Goal: Information Seeking & Learning: Learn about a topic

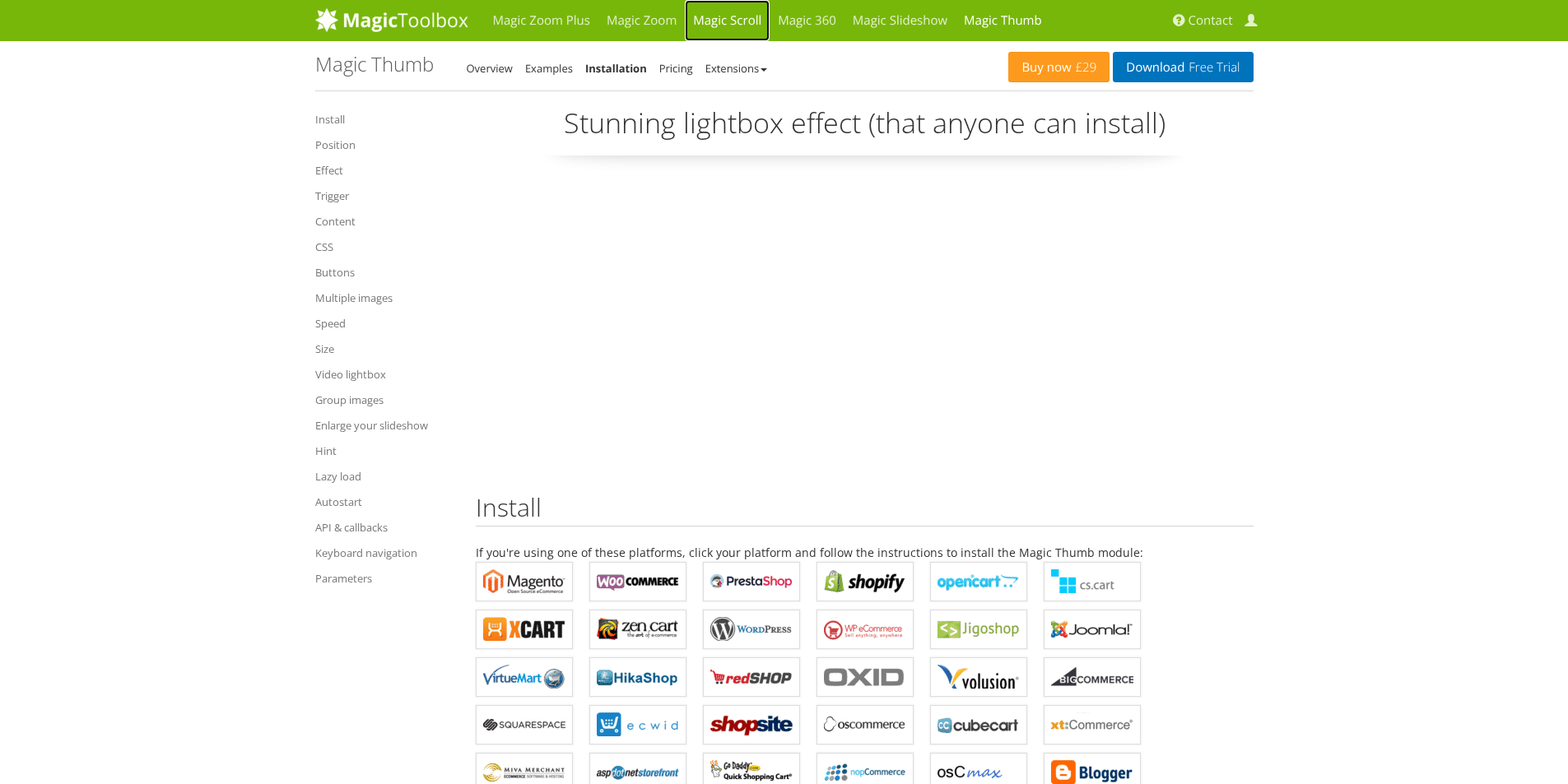
click at [709, 21] on link "Magic Scroll" at bounding box center [727, 21] width 85 height 41
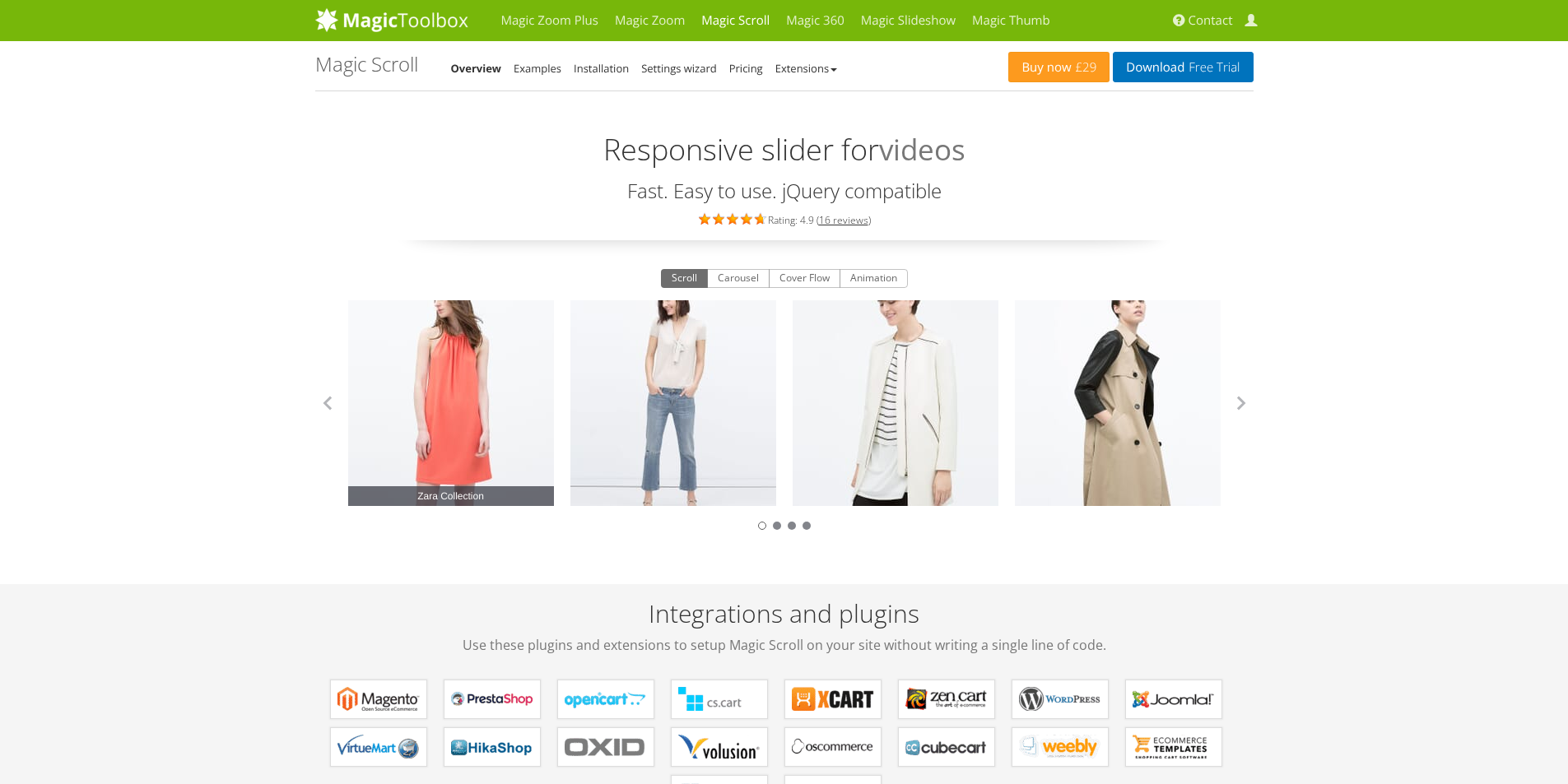
click at [471, 378] on link "Zara Collection" at bounding box center [452, 404] width 206 height 206
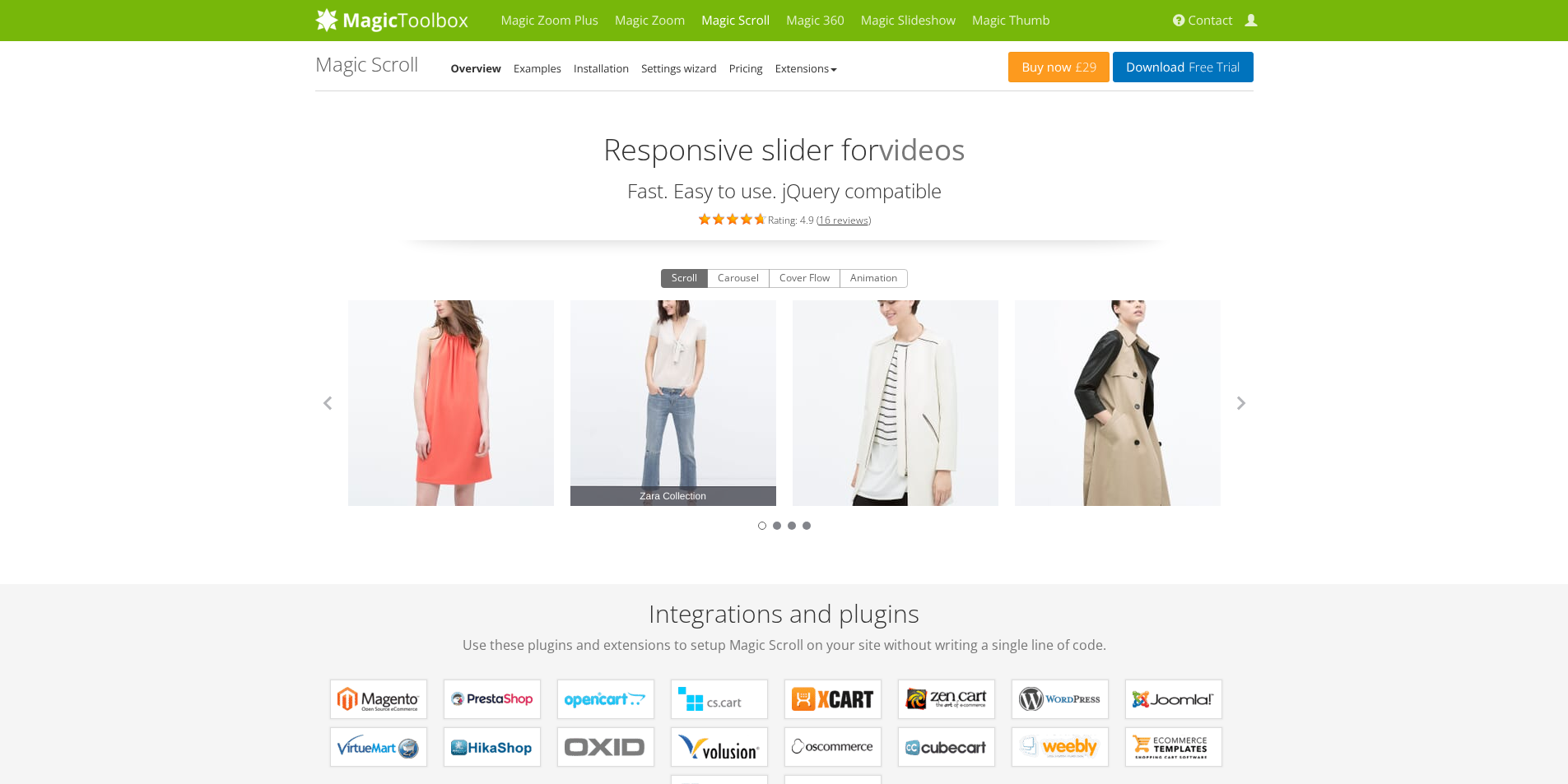
click at [657, 380] on link "Zara Collection" at bounding box center [673, 404] width 206 height 206
click at [537, 71] on link "Examples" at bounding box center [537, 68] width 48 height 15
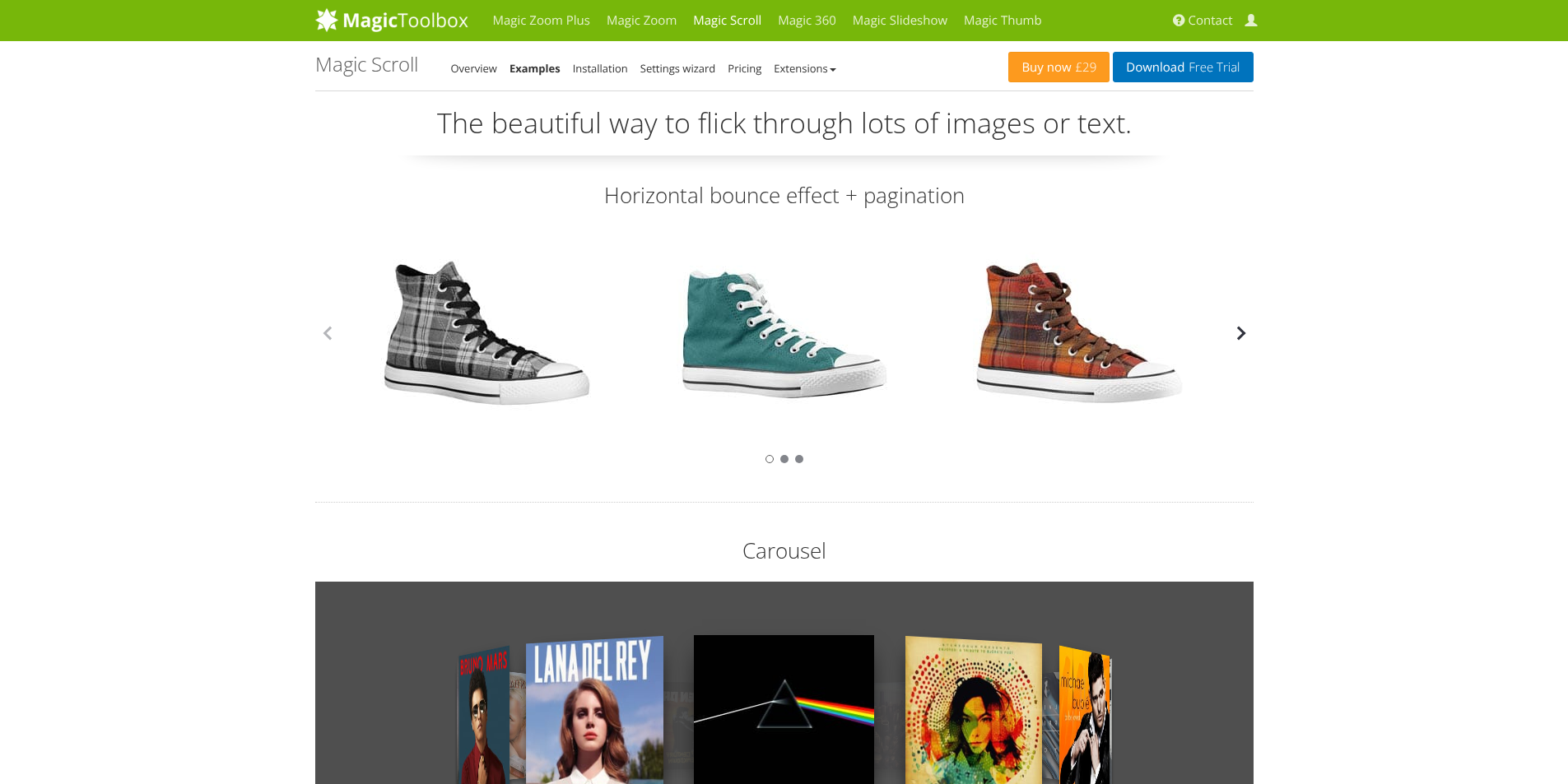
click at [1247, 332] on button "button" at bounding box center [1241, 334] width 25 height 25
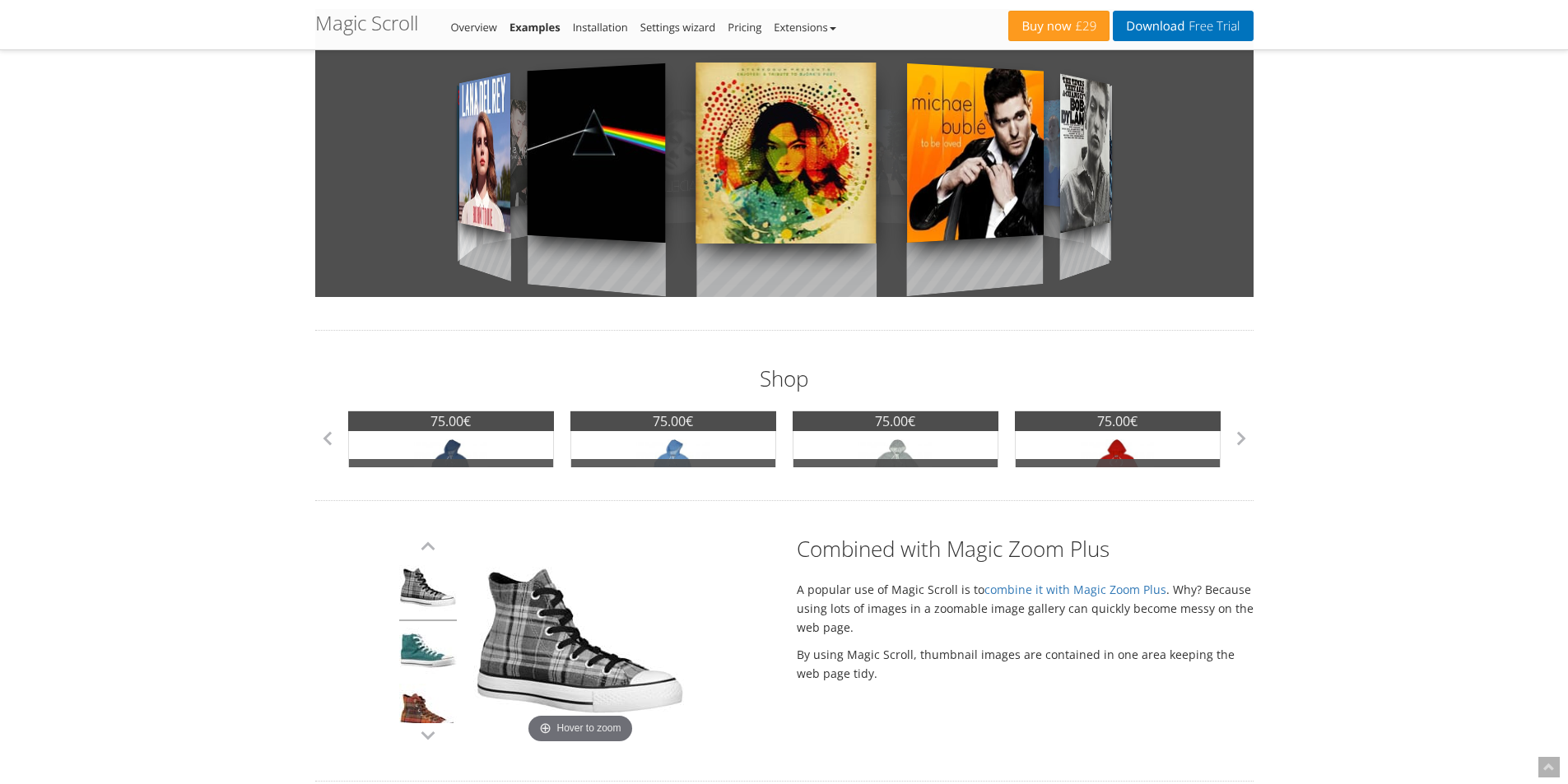
scroll to position [576, 0]
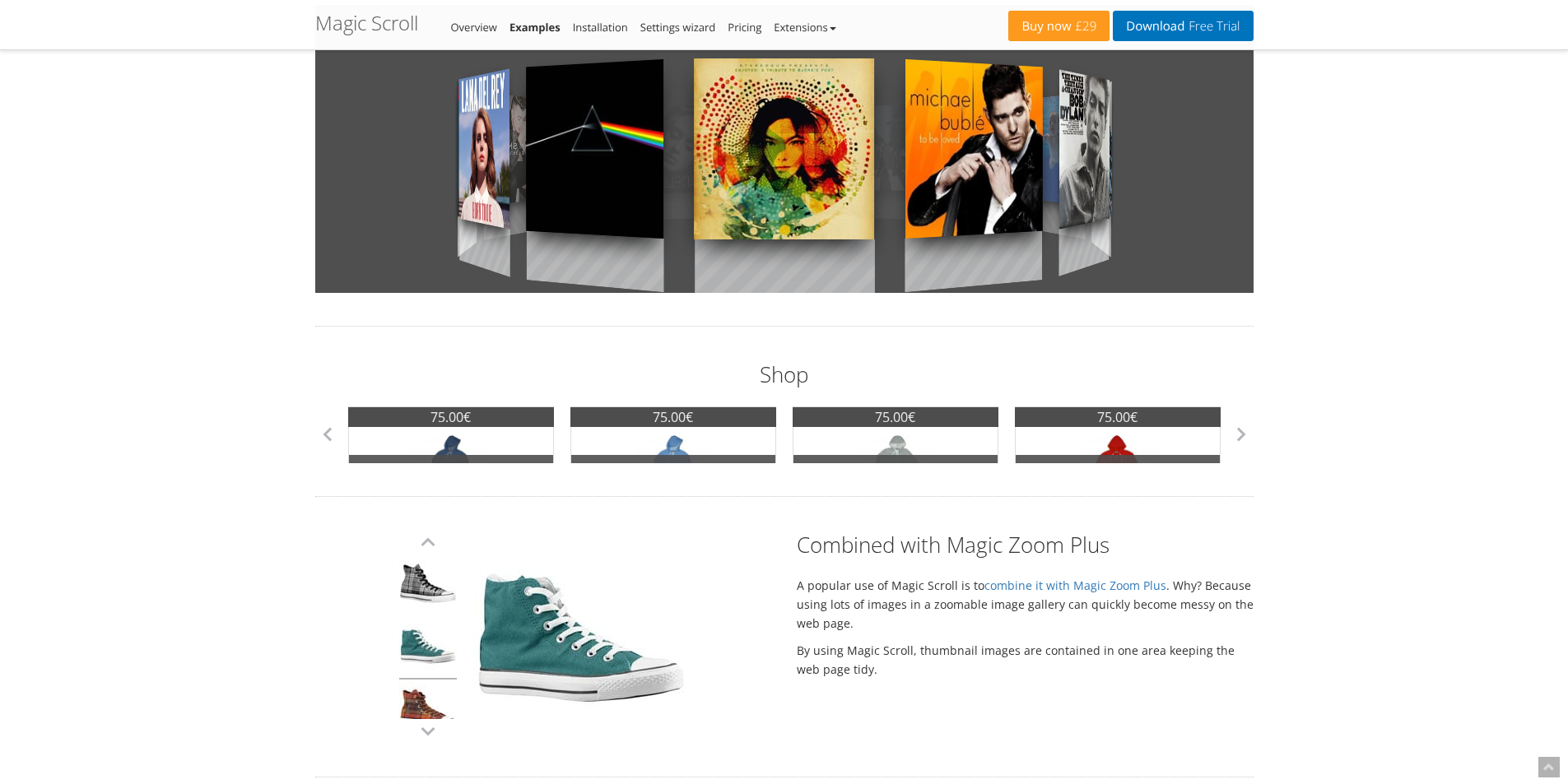
click at [418, 646] on link at bounding box center [428, 648] width 58 height 63
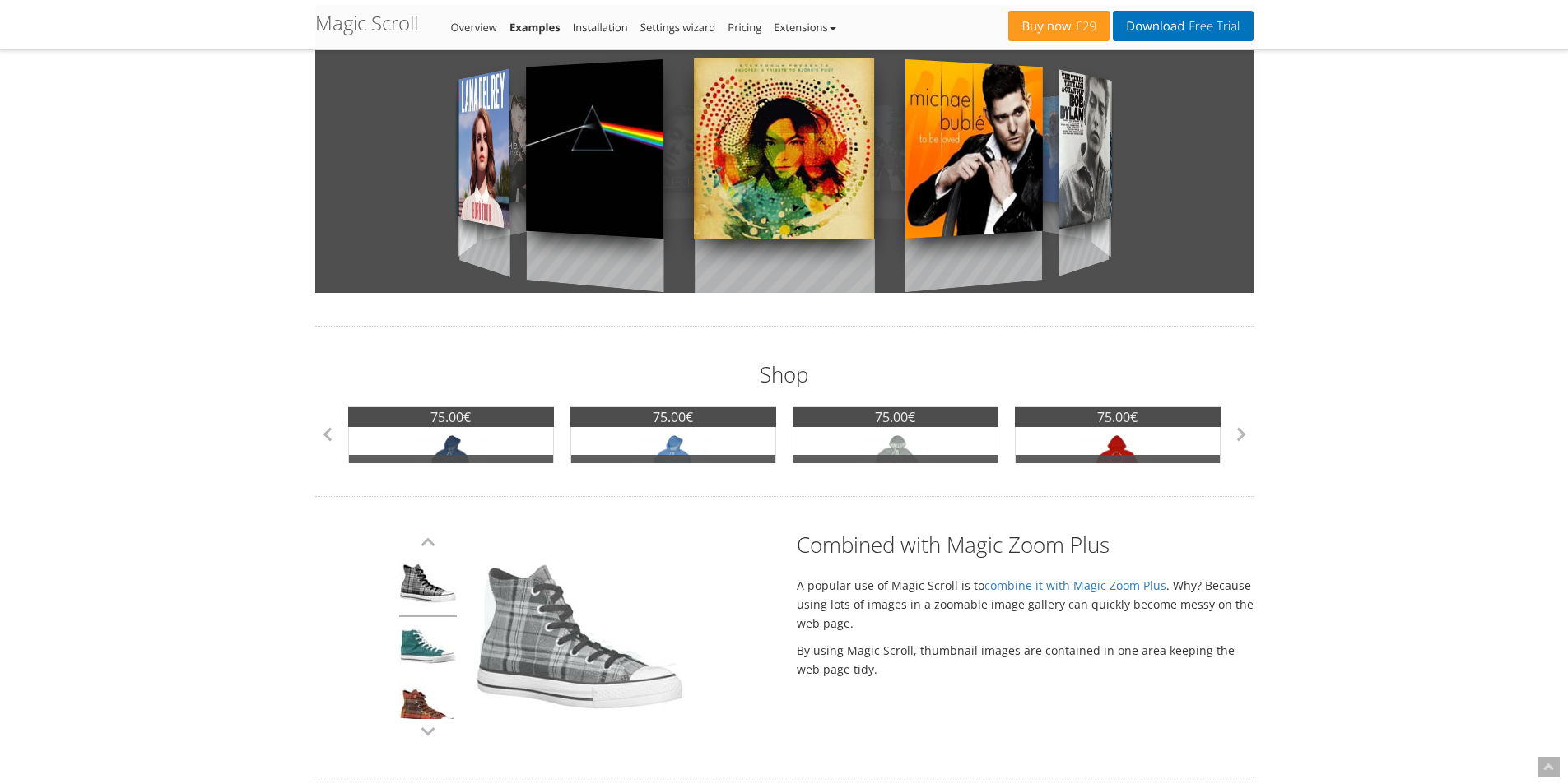
click at [417, 581] on link at bounding box center [428, 586] width 58 height 63
click at [421, 732] on button "button" at bounding box center [428, 731] width 25 height 25
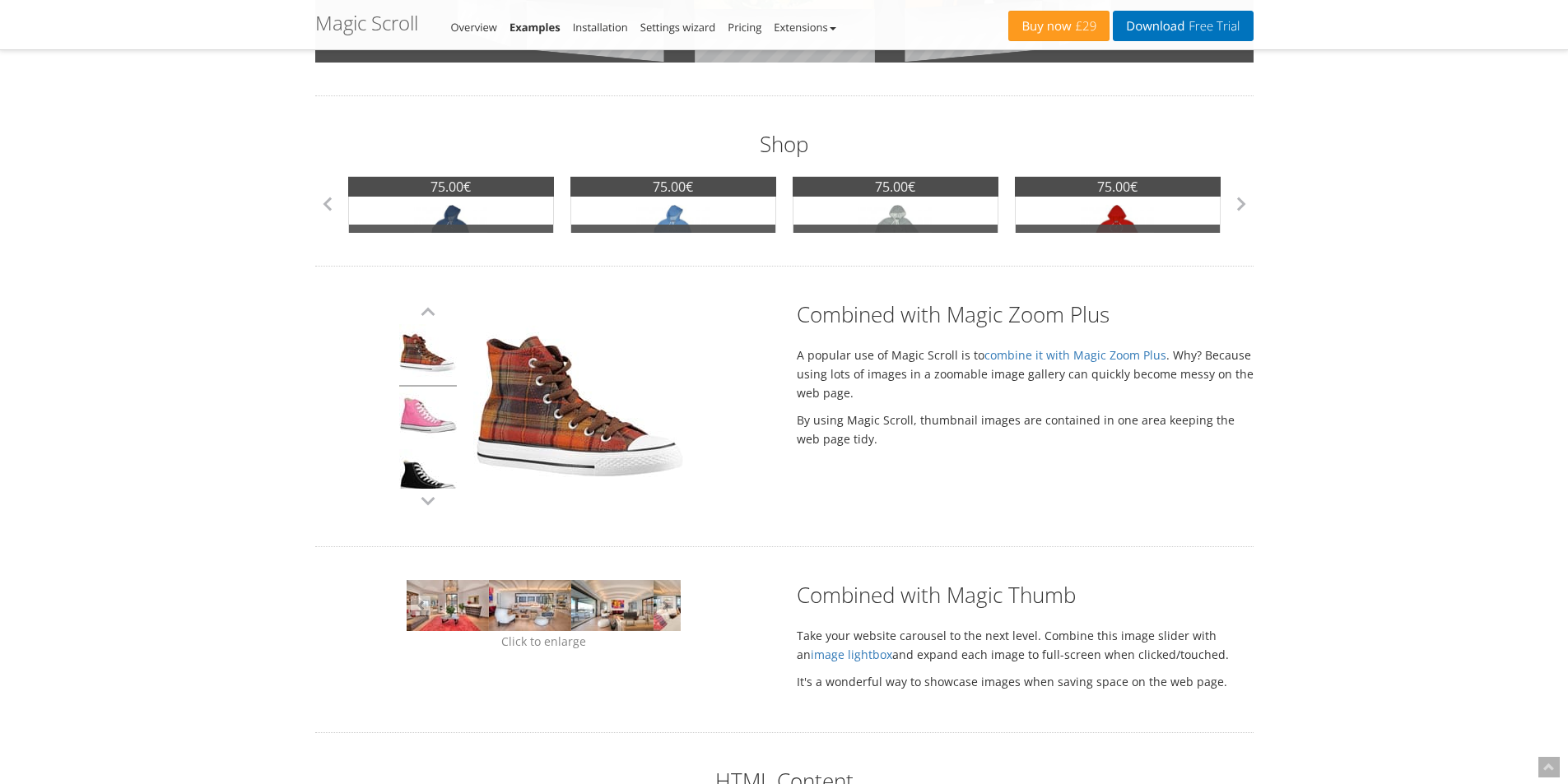
scroll to position [823, 0]
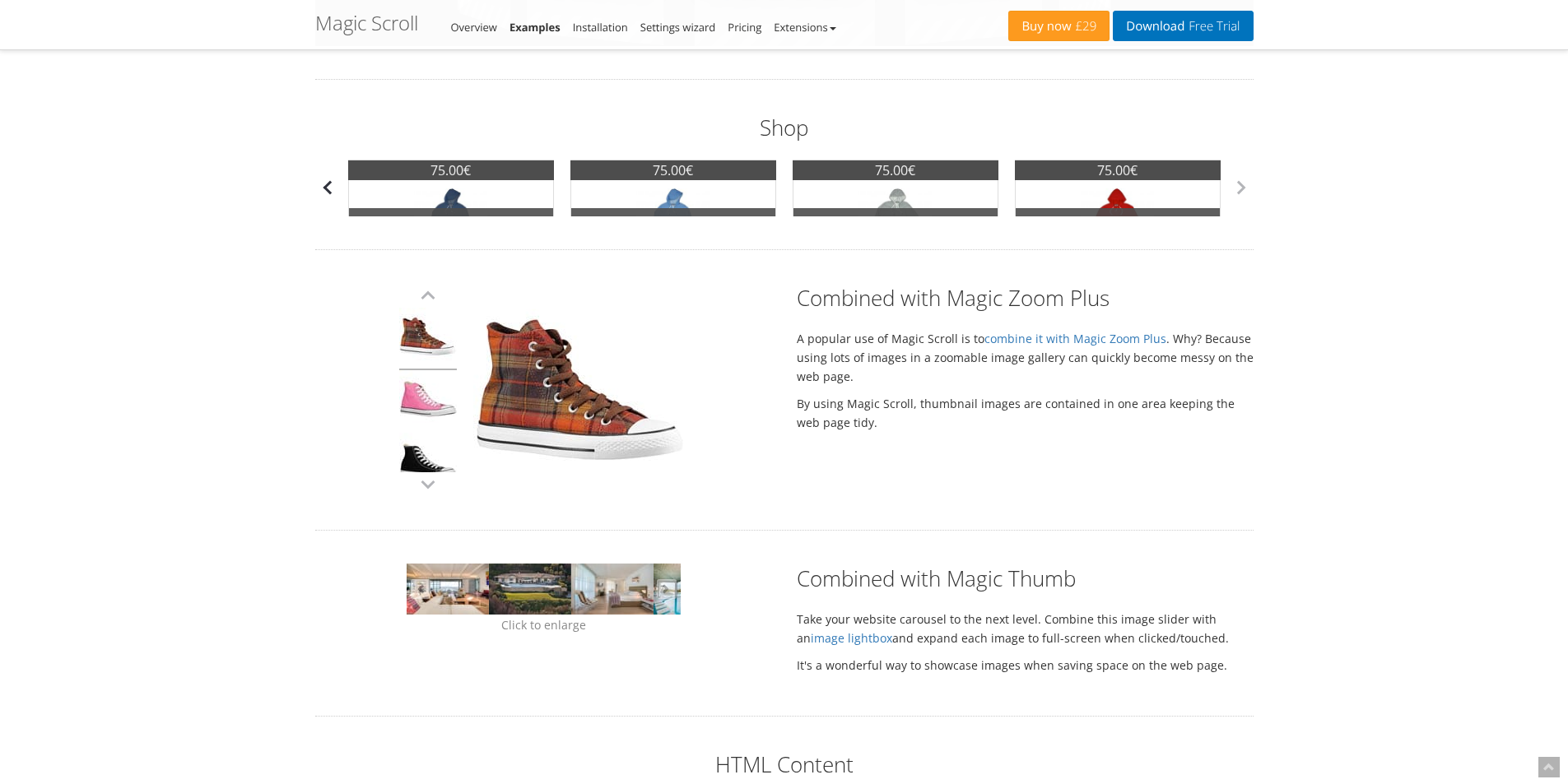
click at [334, 188] on button "button" at bounding box center [328, 188] width 25 height 25
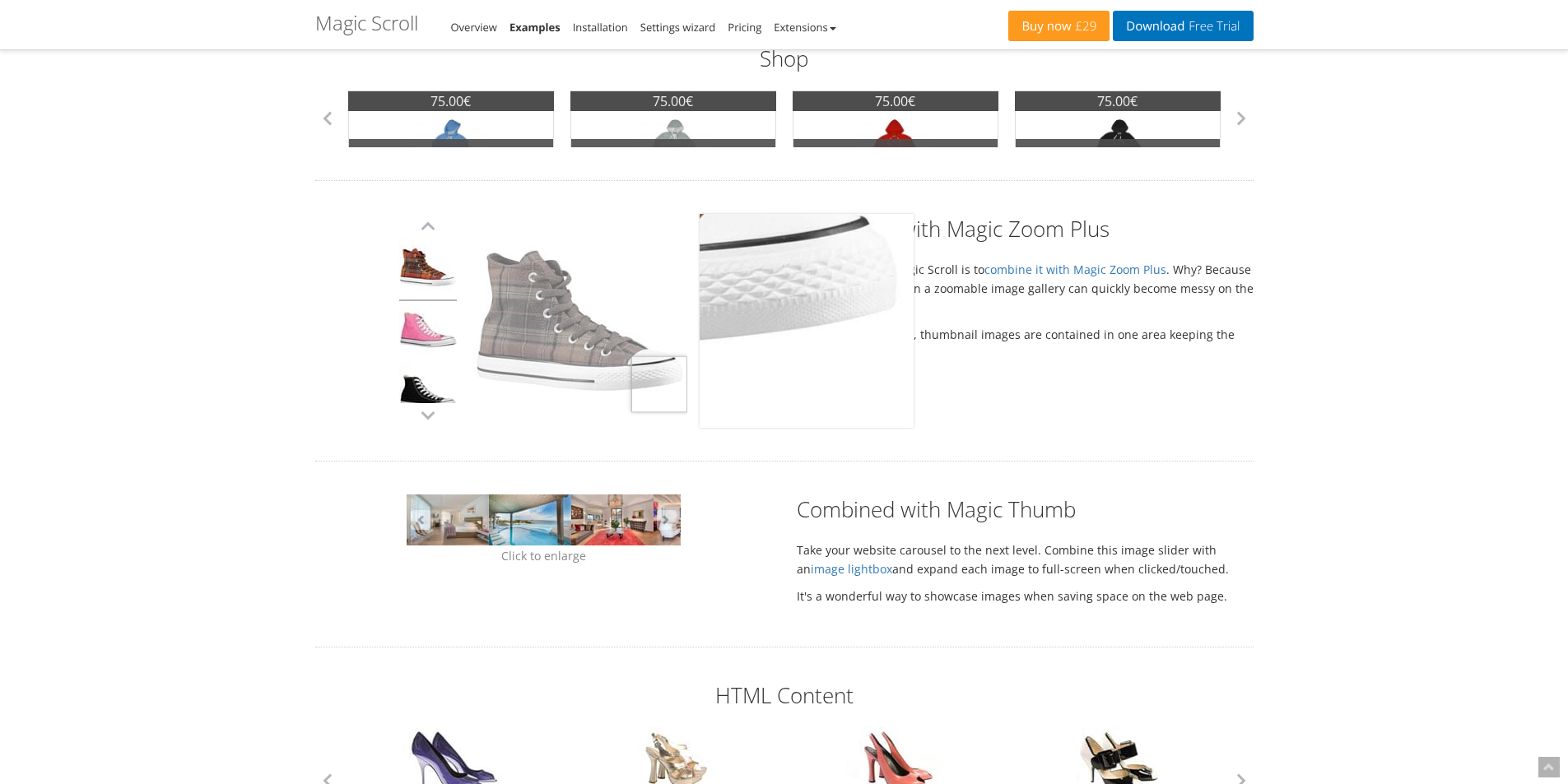
scroll to position [905, 0]
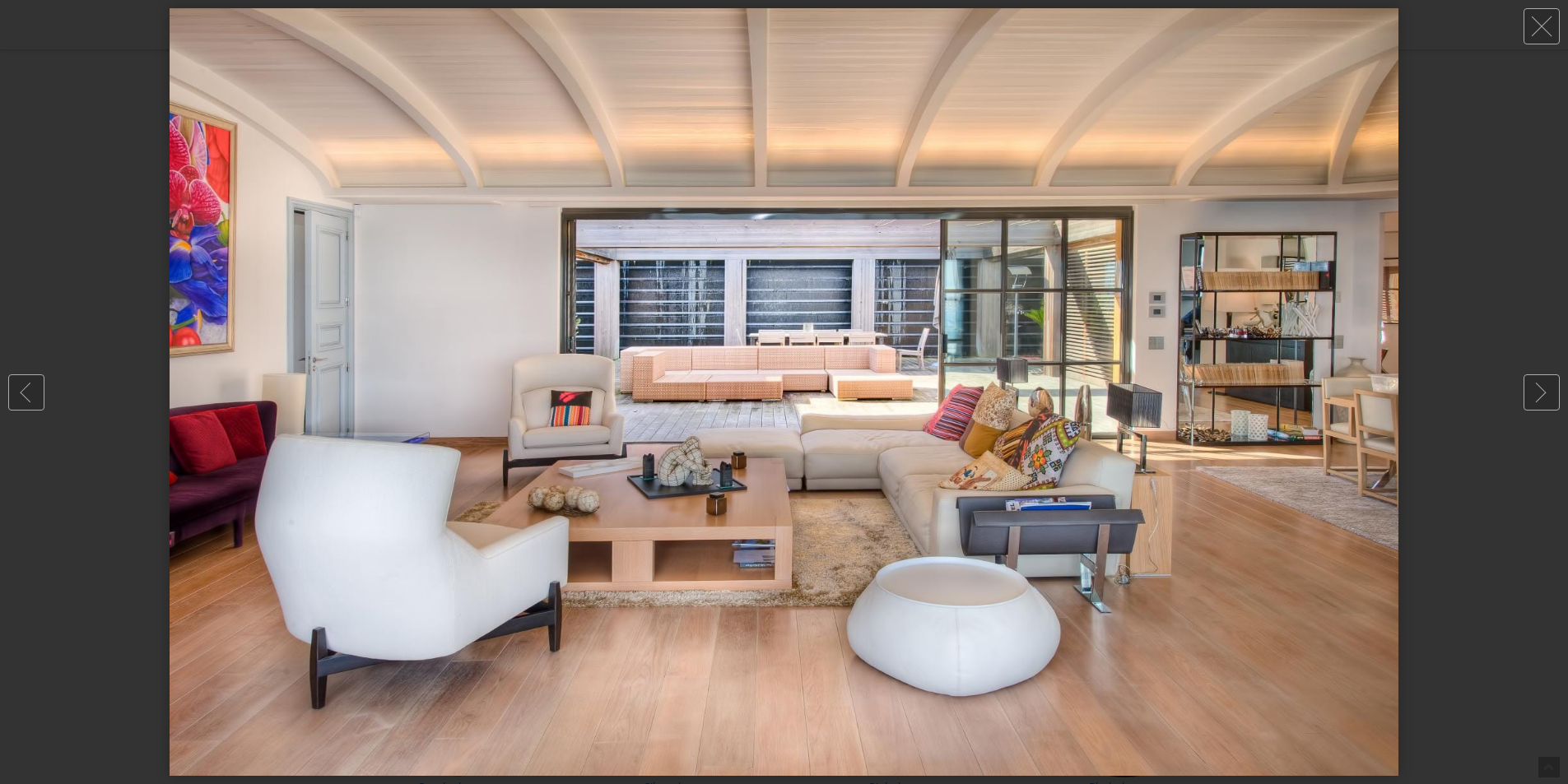
click at [1505, 352] on div at bounding box center [784, 392] width 1568 height 784
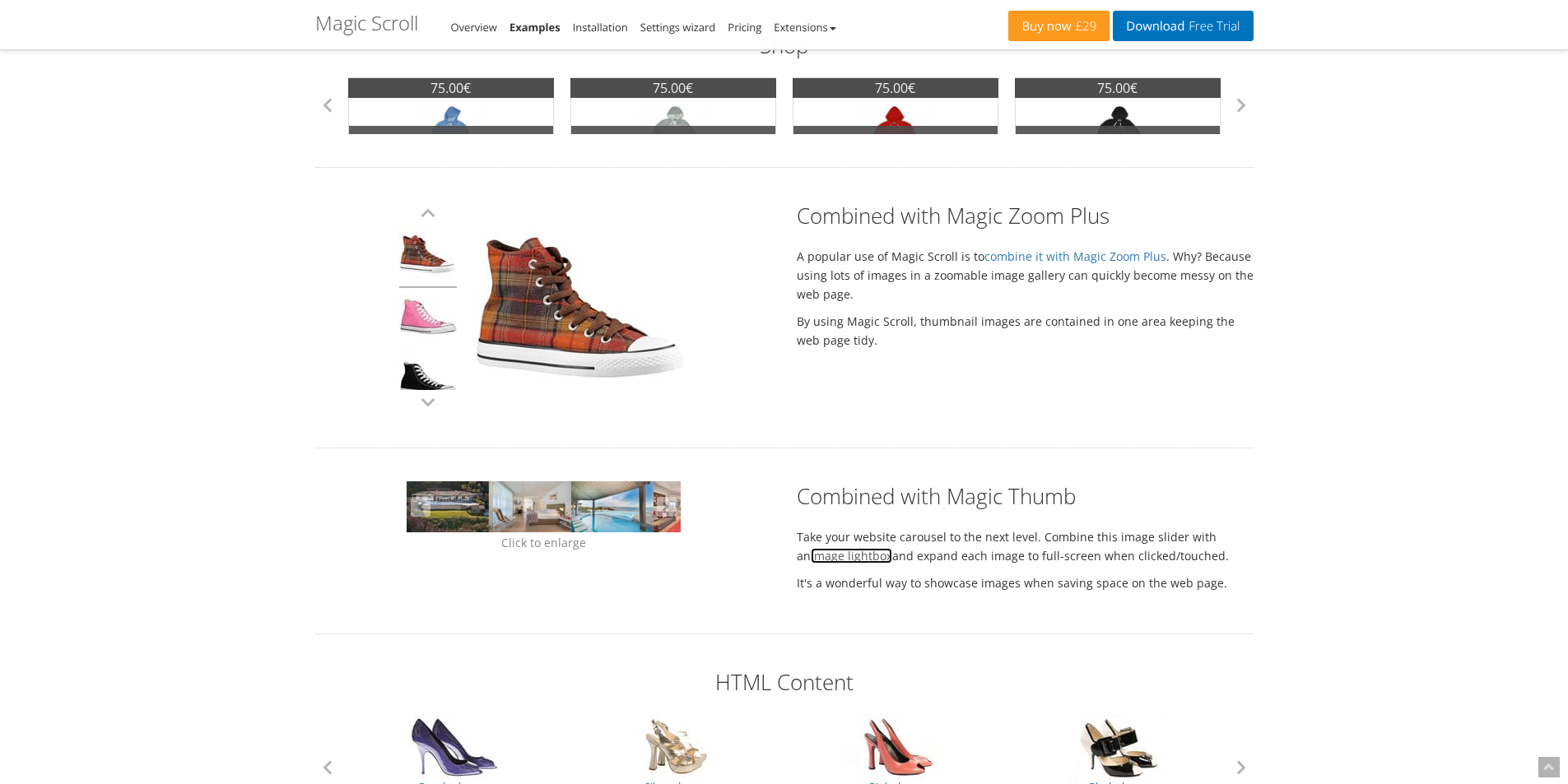
click at [811, 552] on link "image lightbox" at bounding box center [851, 555] width 82 height 16
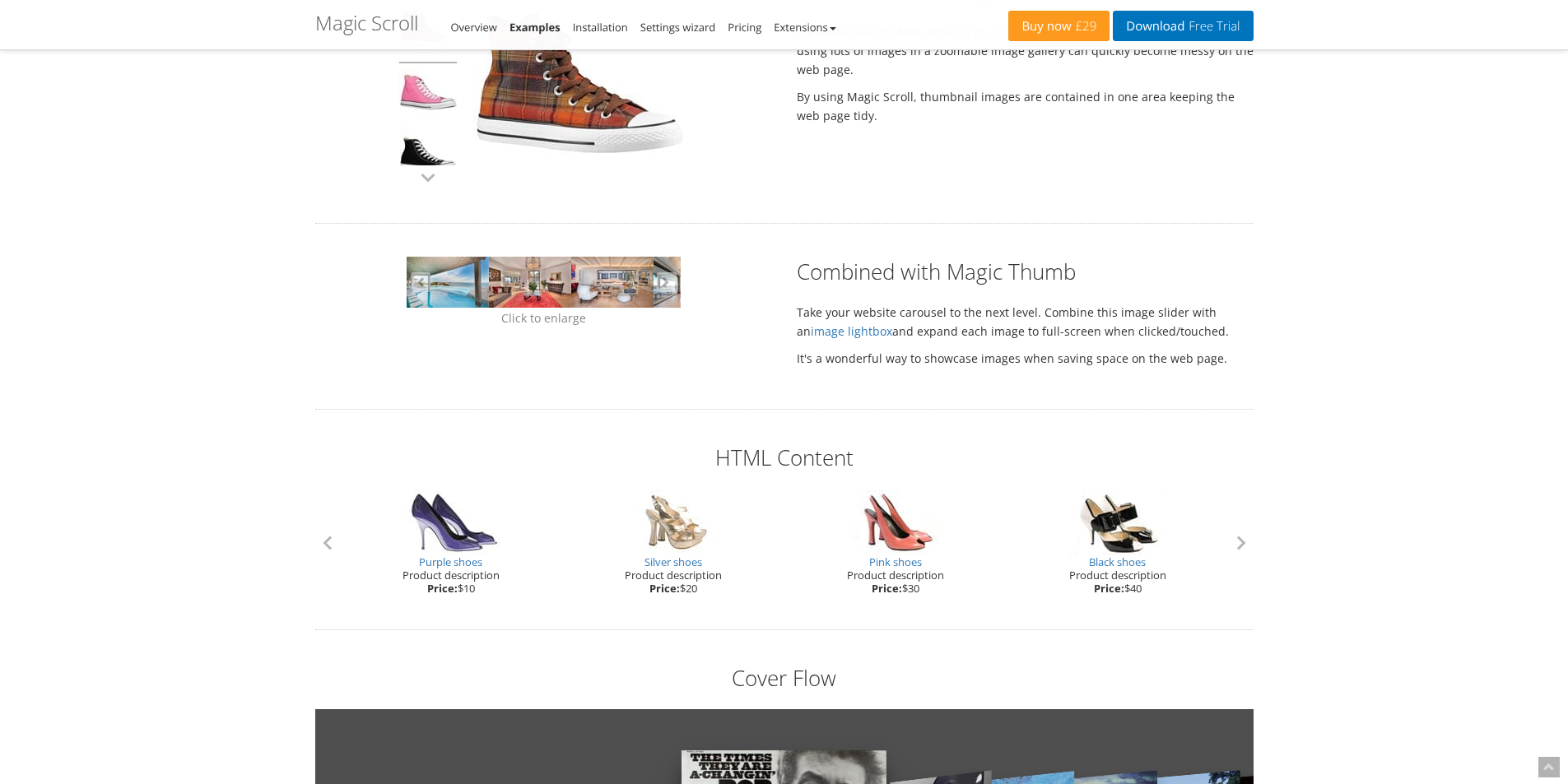
scroll to position [1151, 0]
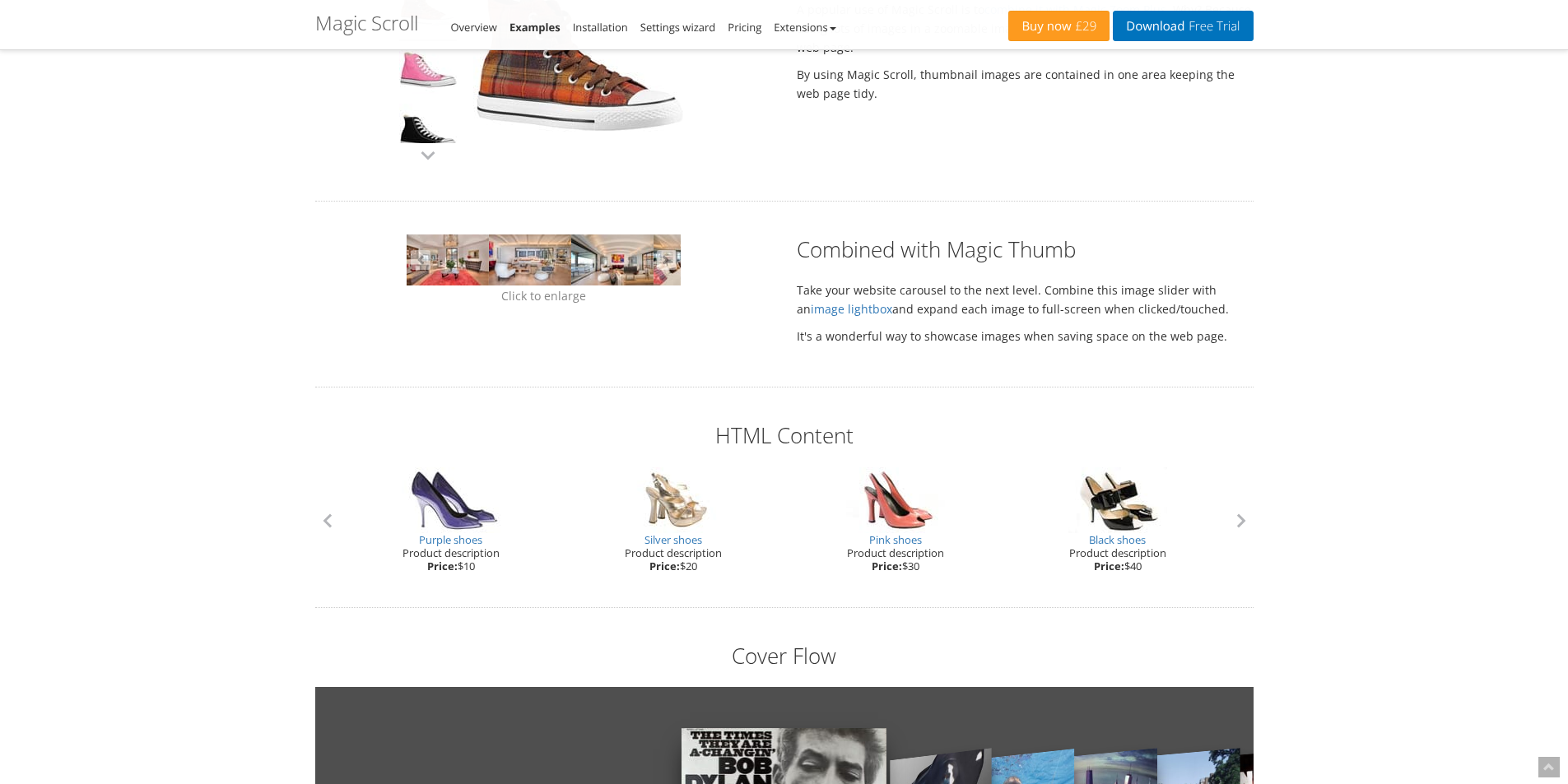
click at [672, 507] on div "Silver shoes Product description Price: $20" at bounding box center [673, 520] width 222 height 105
drag, startPoint x: 902, startPoint y: 531, endPoint x: 837, endPoint y: 533, distance: 65.0
click at [869, 533] on link "Pink shoes" at bounding box center [896, 539] width 53 height 15
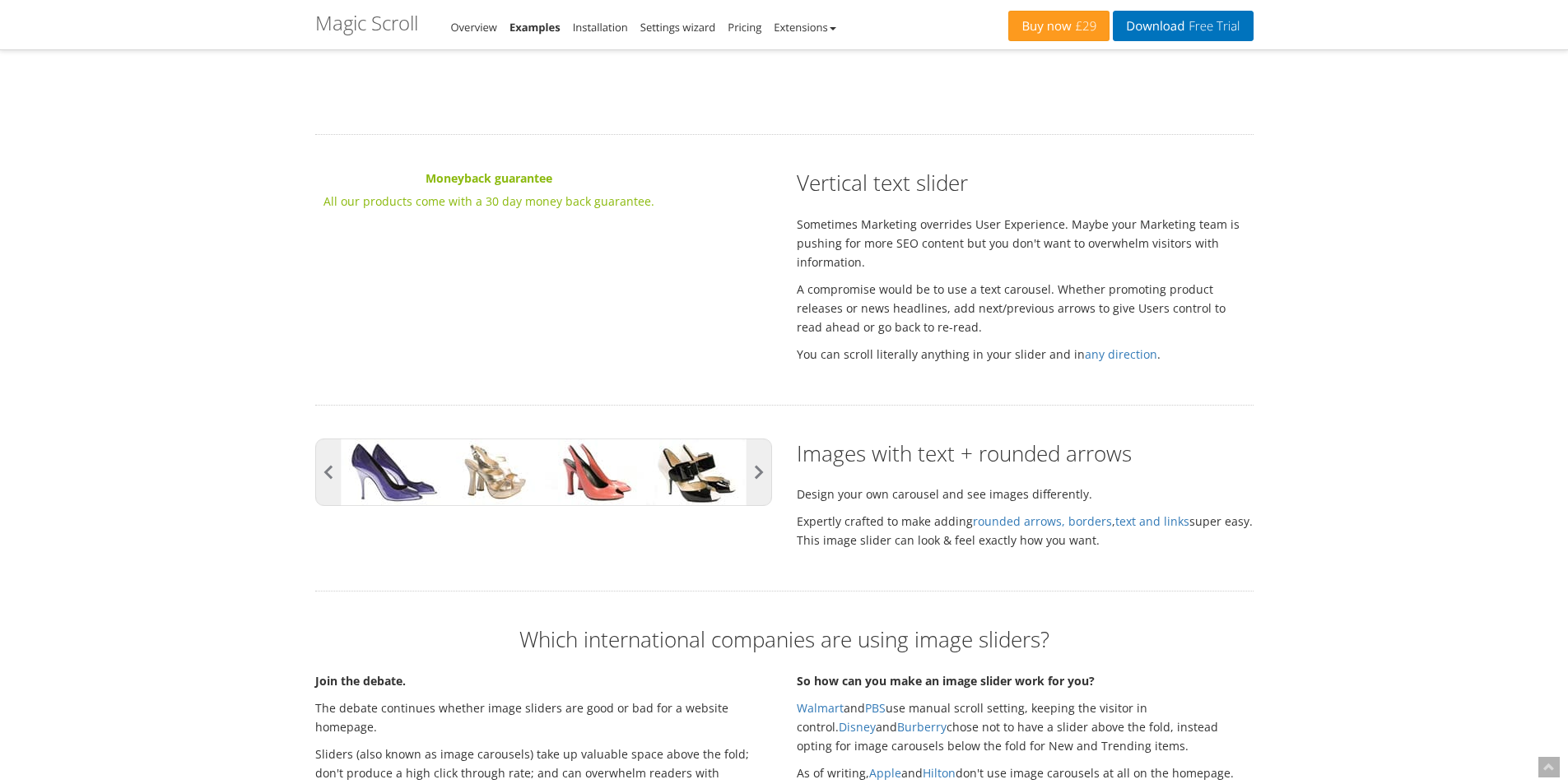
scroll to position [2351, 0]
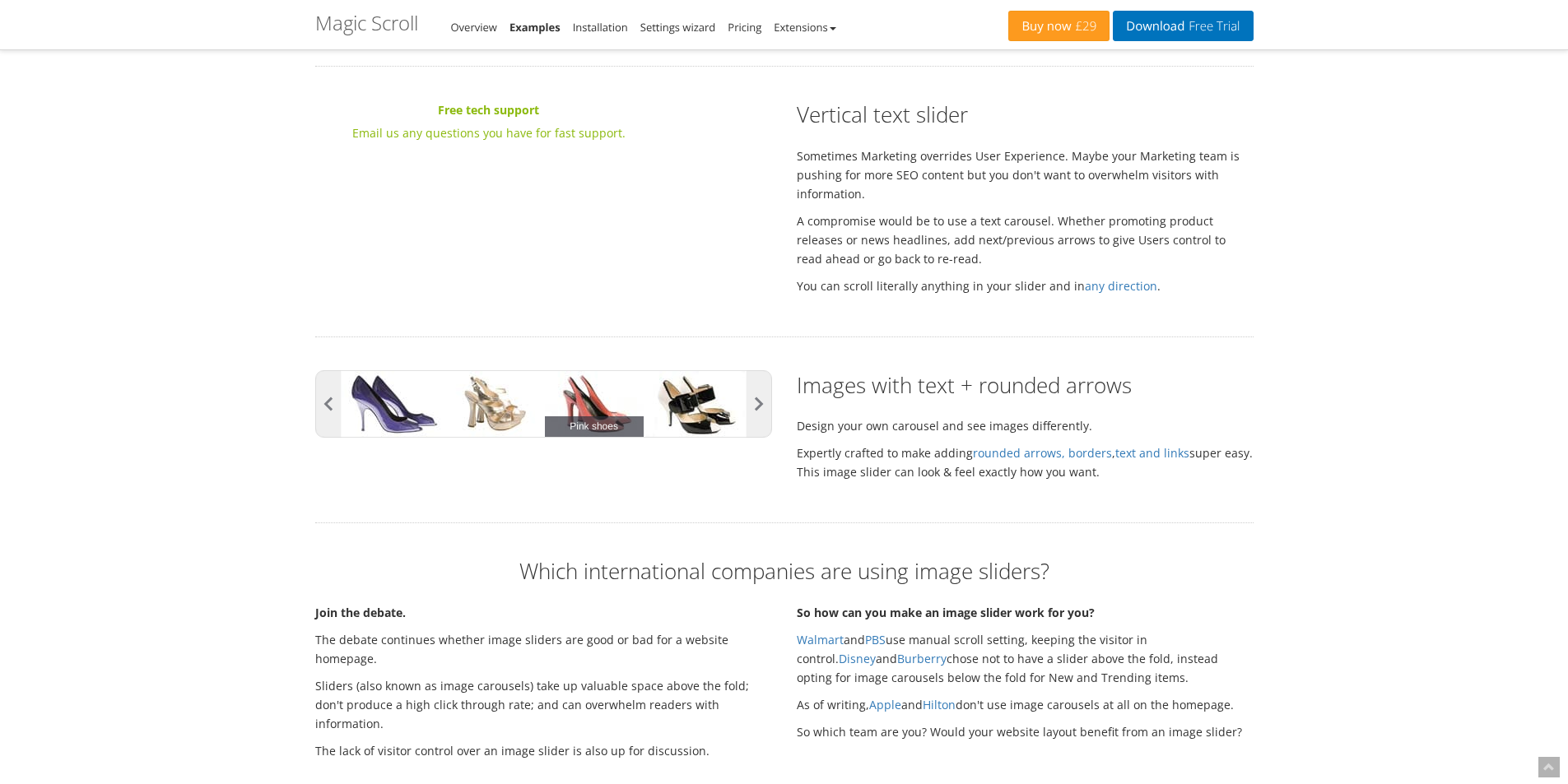
click at [646, 408] on link "Black shoes" at bounding box center [695, 404] width 99 height 66
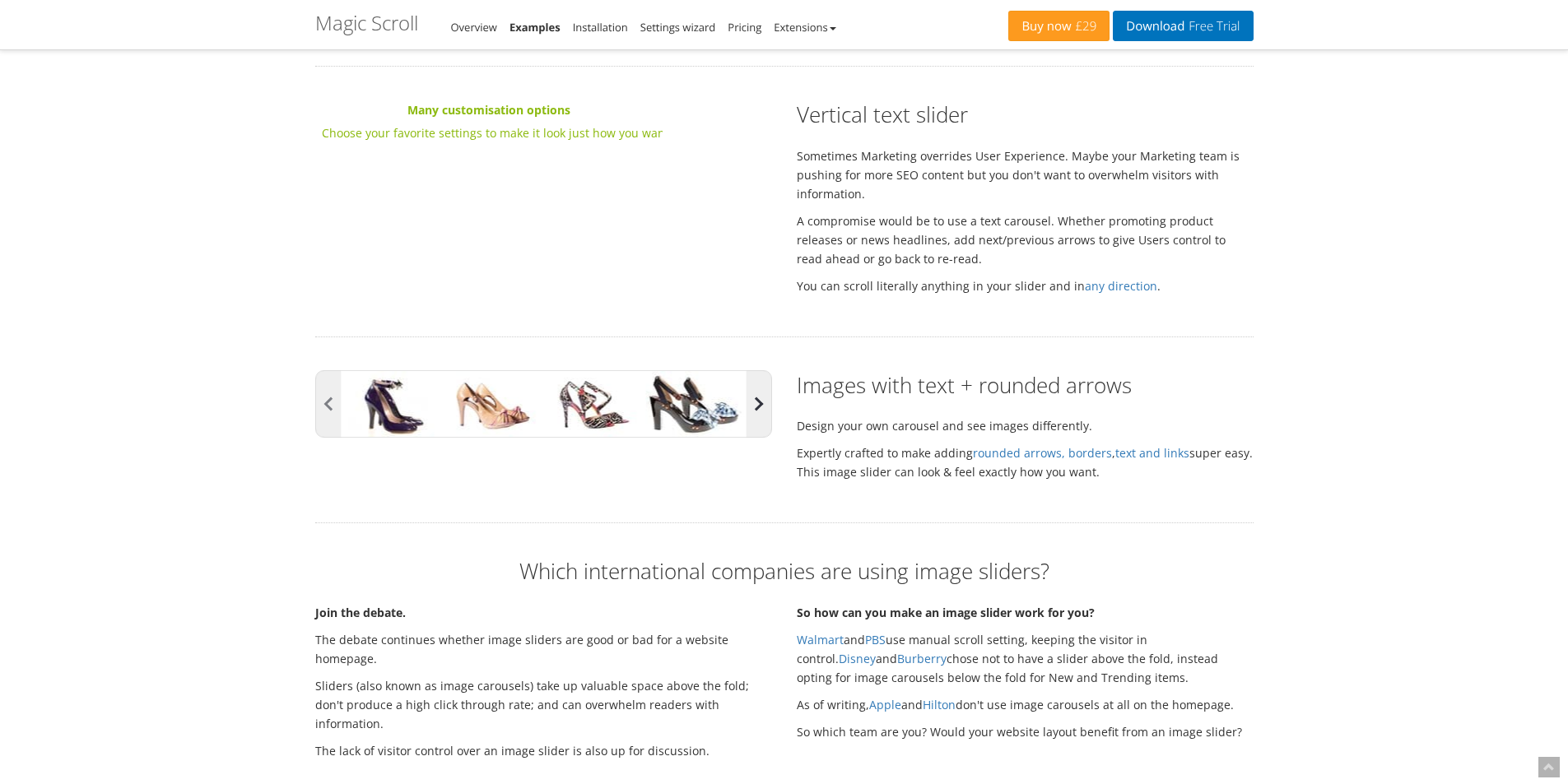
click at [766, 400] on button "button" at bounding box center [759, 404] width 25 height 66
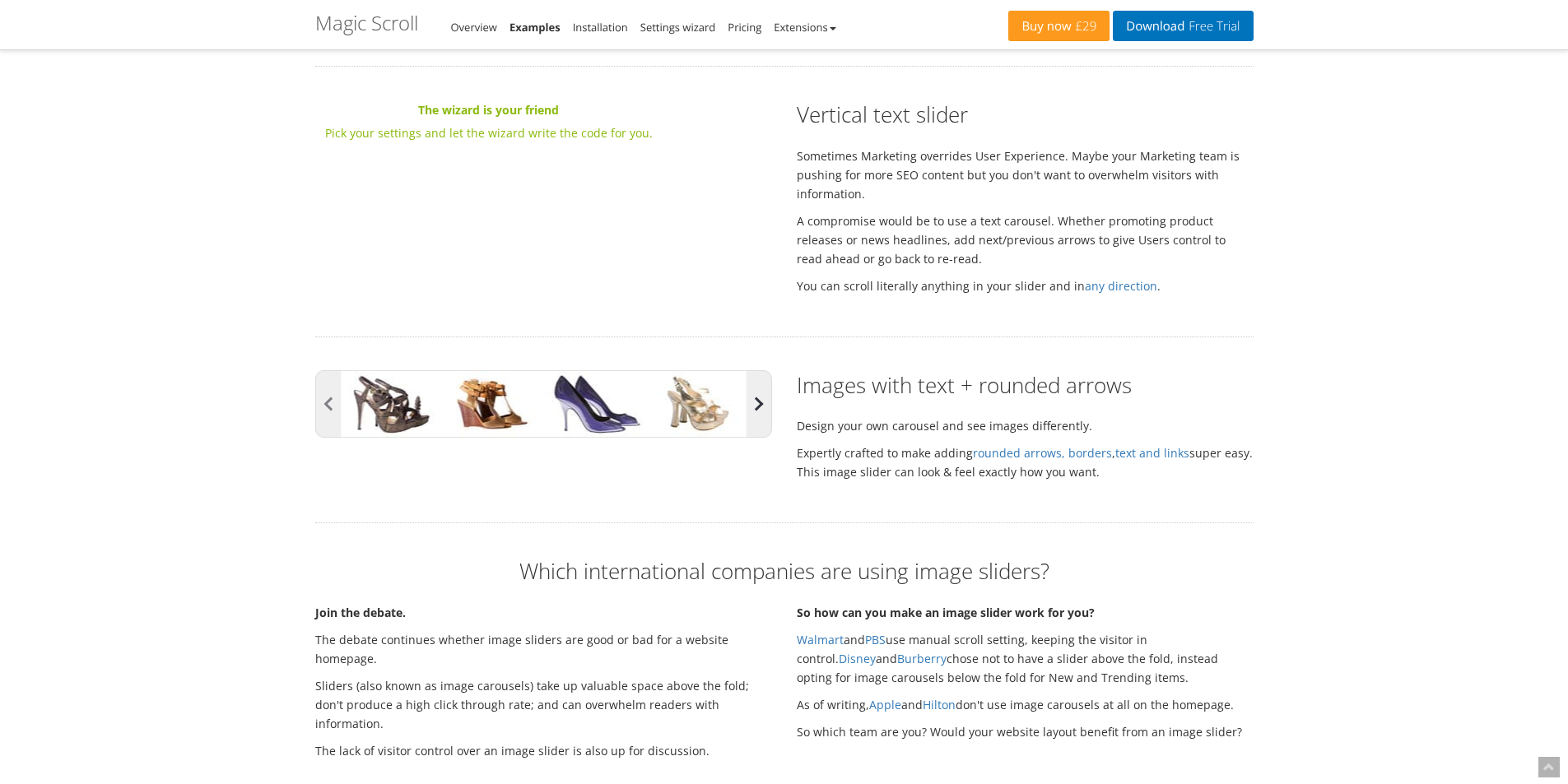
click at [766, 400] on button "button" at bounding box center [759, 404] width 25 height 66
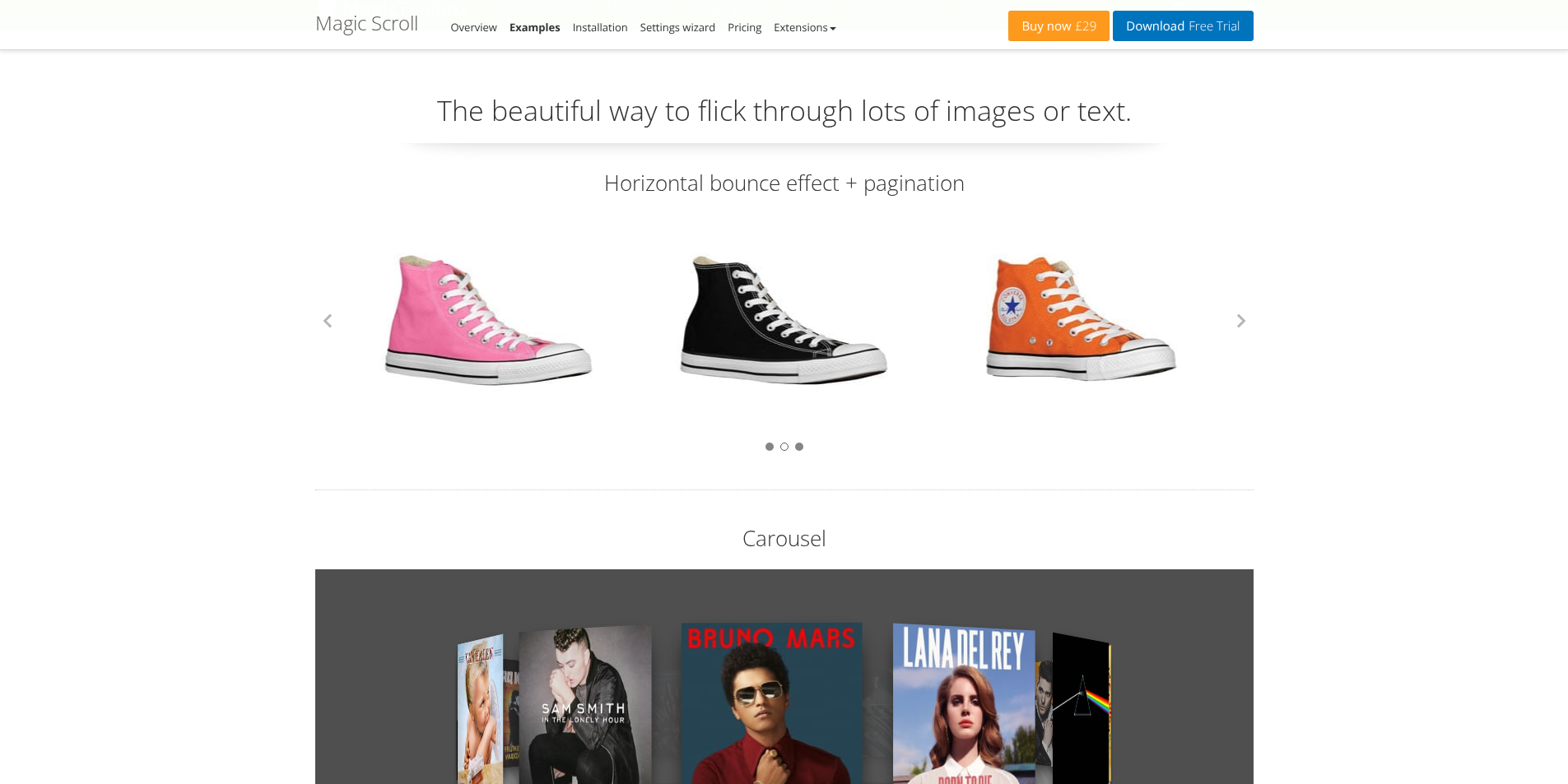
scroll to position [0, 0]
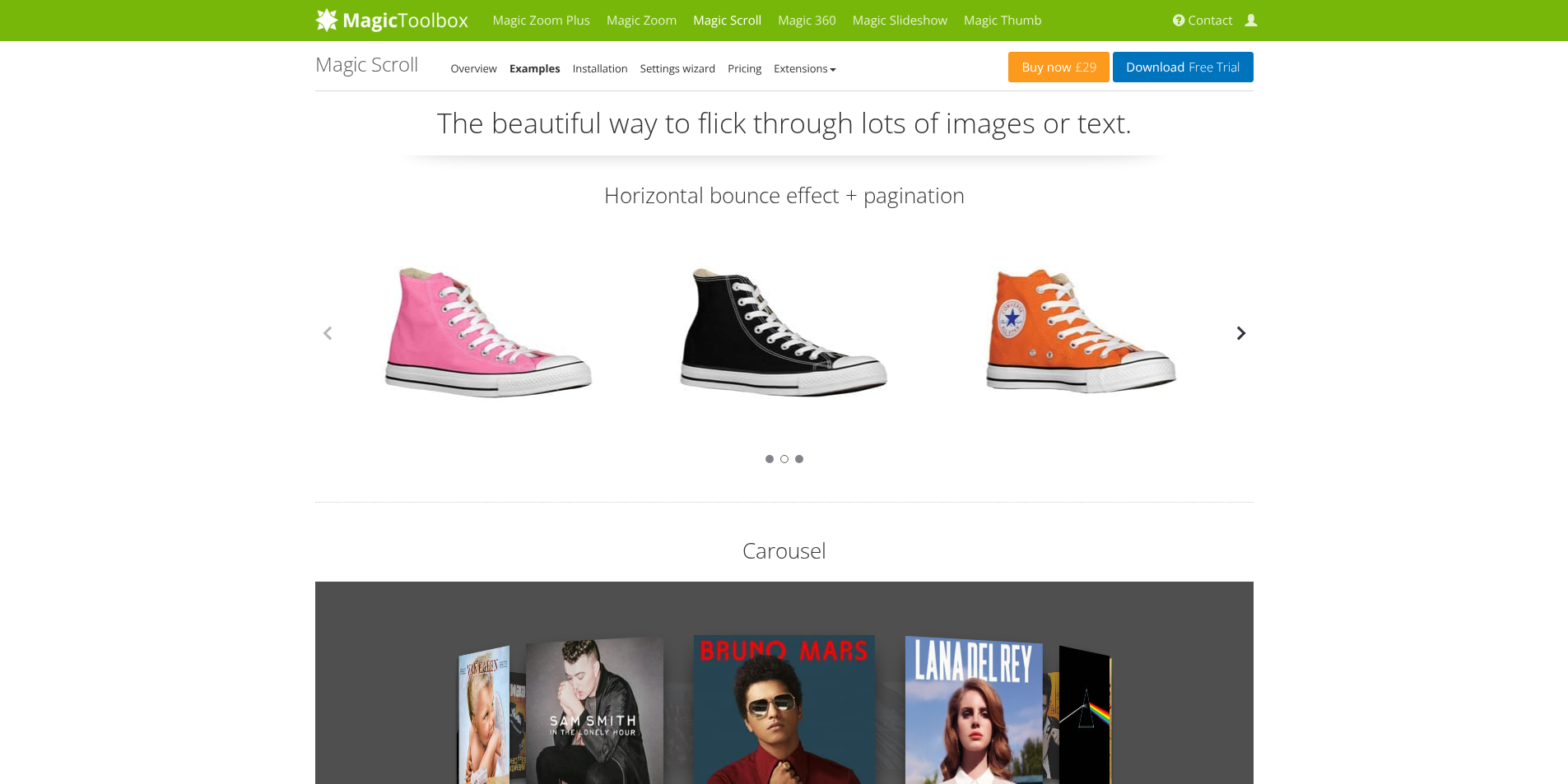
click at [1243, 334] on button "button" at bounding box center [1241, 334] width 25 height 25
